Goal: Task Accomplishment & Management: Complete application form

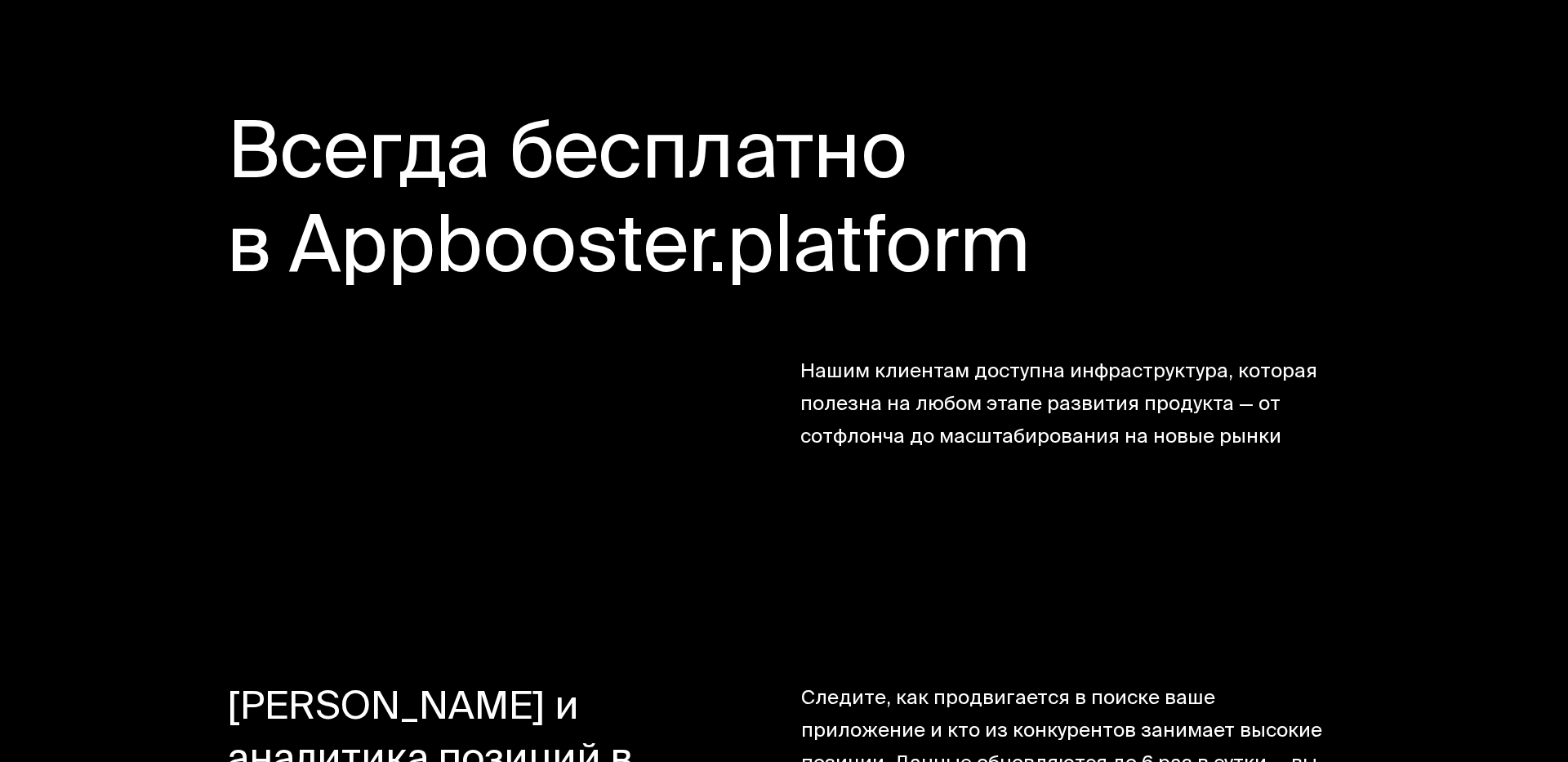
scroll to position [13740, 0]
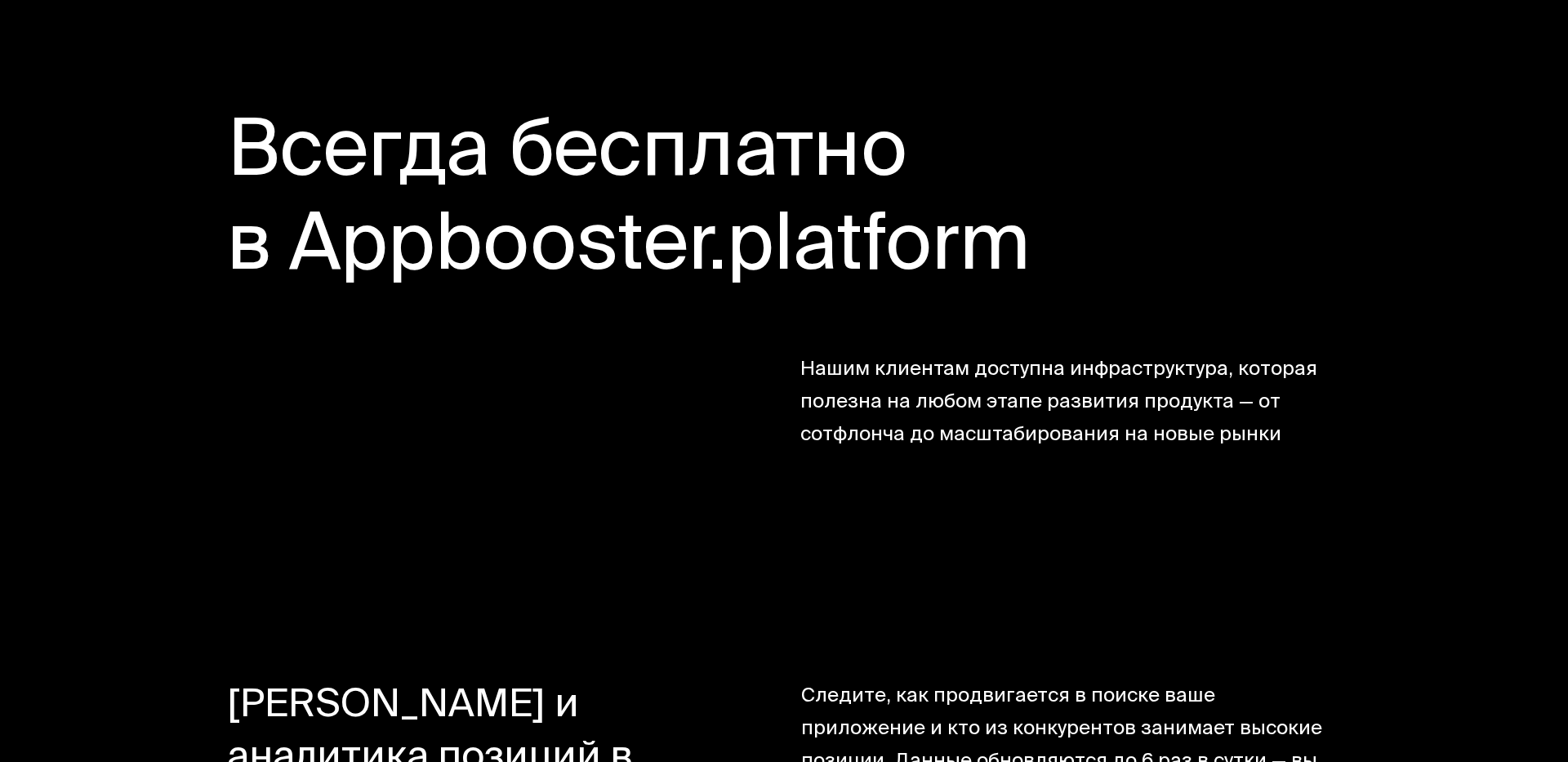
drag, startPoint x: 296, startPoint y: 224, endPoint x: 1042, endPoint y: 221, distance: 746.0
click at [1039, 220] on h4 "Всегда бесплатно в Appbooster.platform" at bounding box center [784, 203] width 1114 height 188
copy h4 "Appbooster.platform"
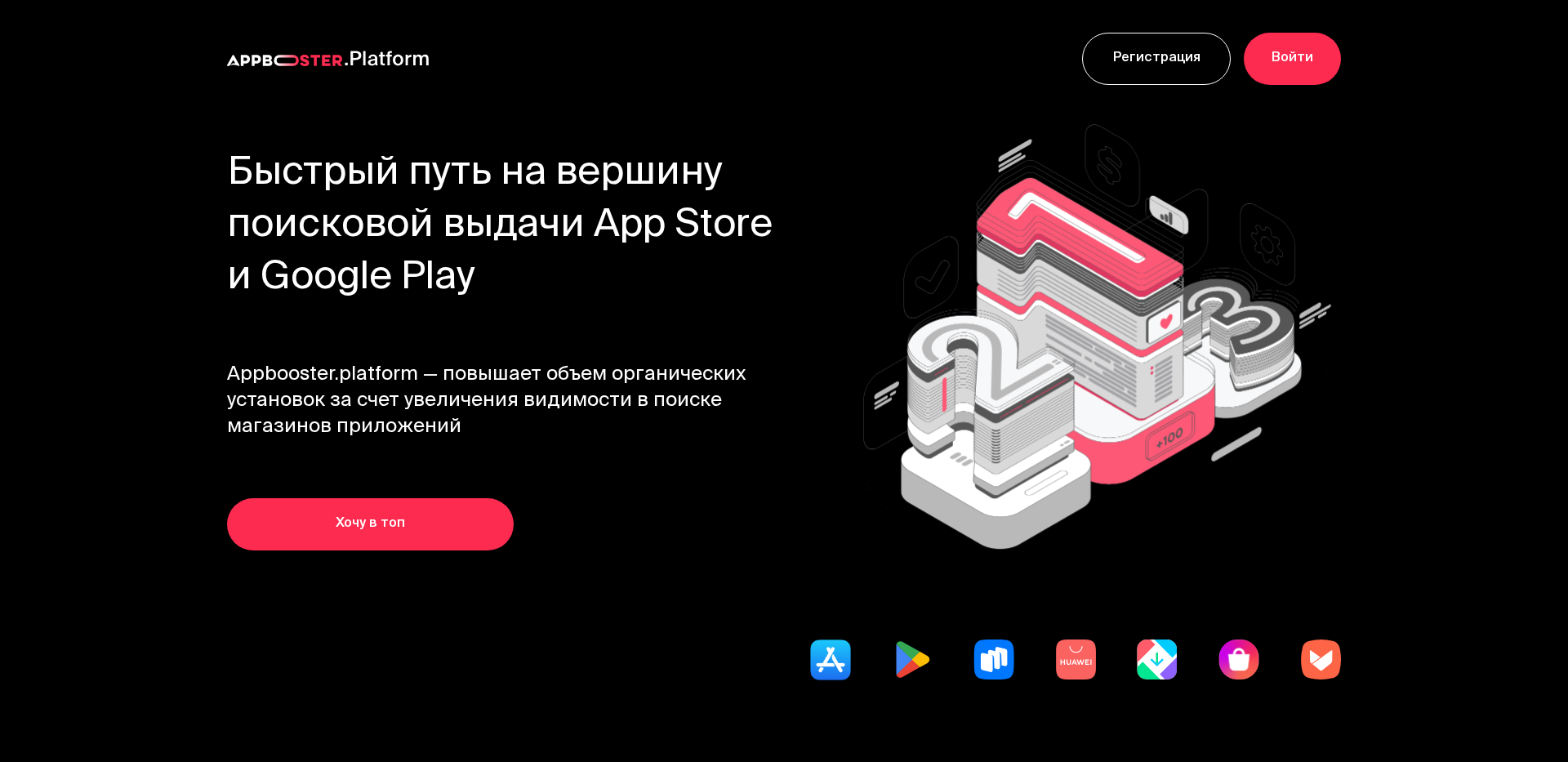
click at [1172, 68] on link "Регистрация" at bounding box center [1157, 59] width 149 height 53
